Goal: Task Accomplishment & Management: Use online tool/utility

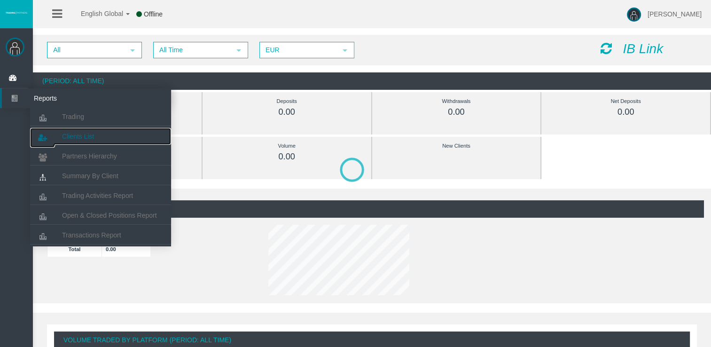
click at [88, 137] on span "Clients List" at bounding box center [78, 137] width 32 height 8
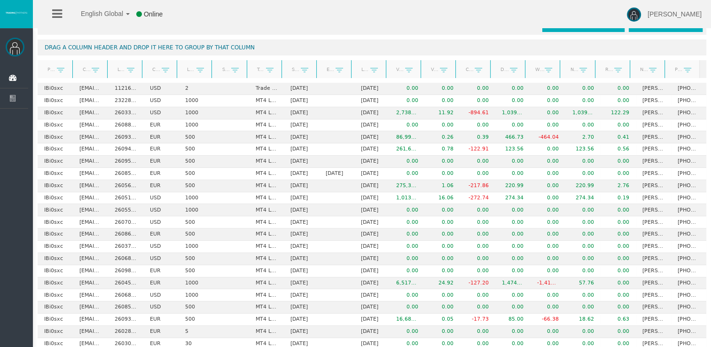
scroll to position [11, 0]
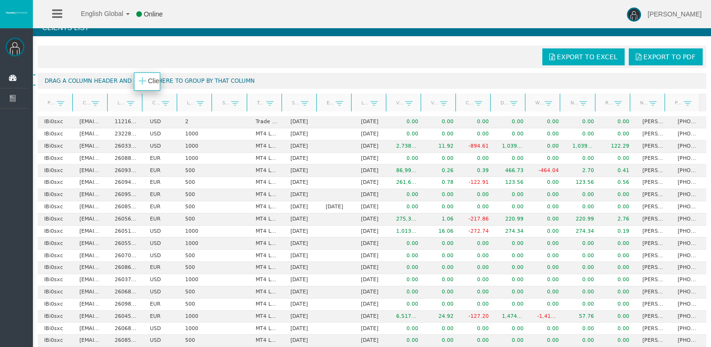
drag, startPoint x: 93, startPoint y: 100, endPoint x: 157, endPoint y: 79, distance: 66.9
click at [157, 79] on body "English Global 简体中文 English Global 日本語 한국어 Online [PERSON_NAME] Help Log Out [P…" at bounding box center [355, 162] width 711 height 347
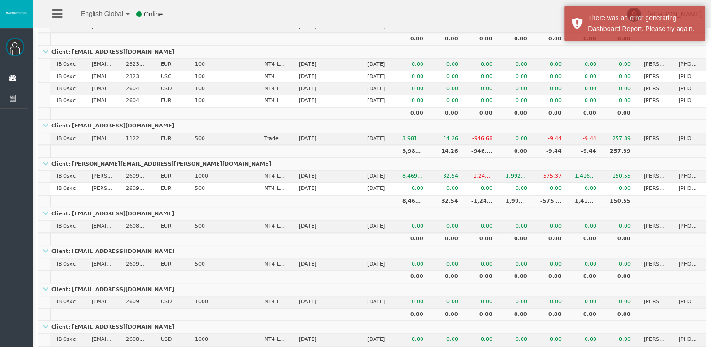
scroll to position [1004, 0]
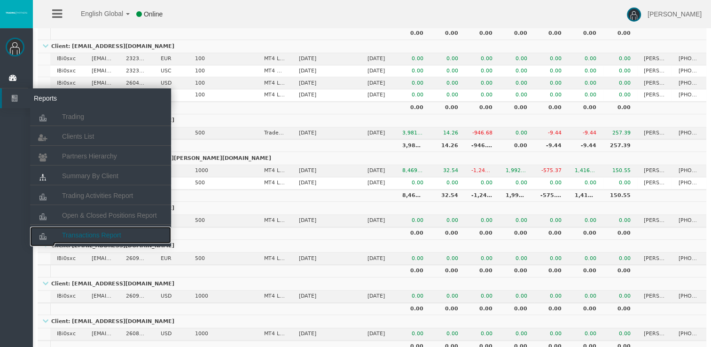
click at [112, 234] on span "Transactions Report" at bounding box center [91, 235] width 59 height 8
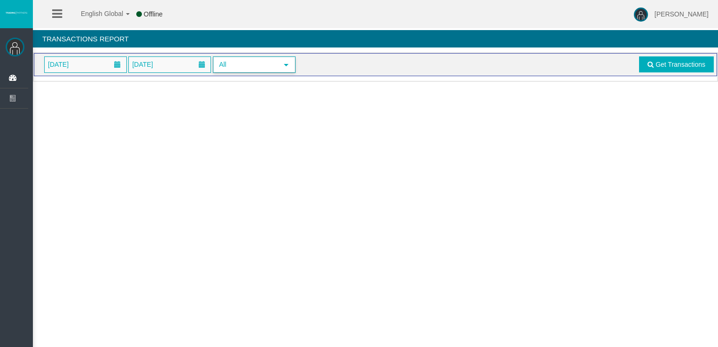
click at [283, 63] on span "select" at bounding box center [287, 65] width 8 height 8
click at [701, 58] on link "Get Transactions" at bounding box center [676, 64] width 75 height 16
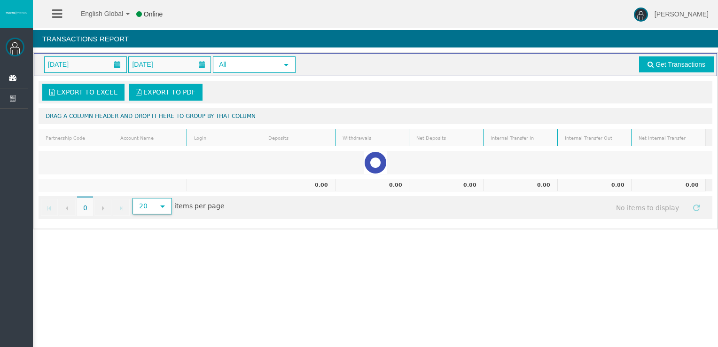
click at [162, 205] on span "select" at bounding box center [163, 207] width 8 height 8
click at [156, 267] on li "50" at bounding box center [151, 266] width 38 height 15
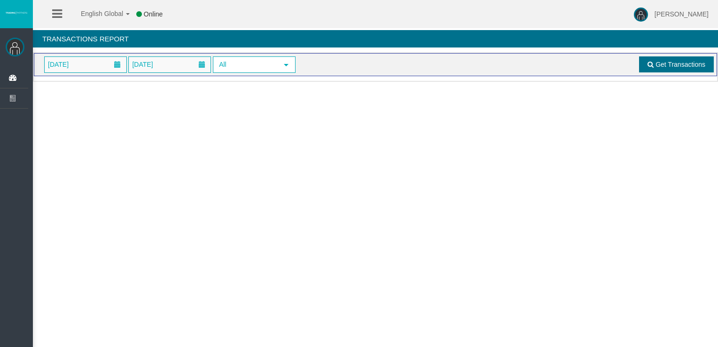
click at [658, 61] on span "Get Transactions" at bounding box center [681, 65] width 50 height 8
